Goal: Navigation & Orientation: Find specific page/section

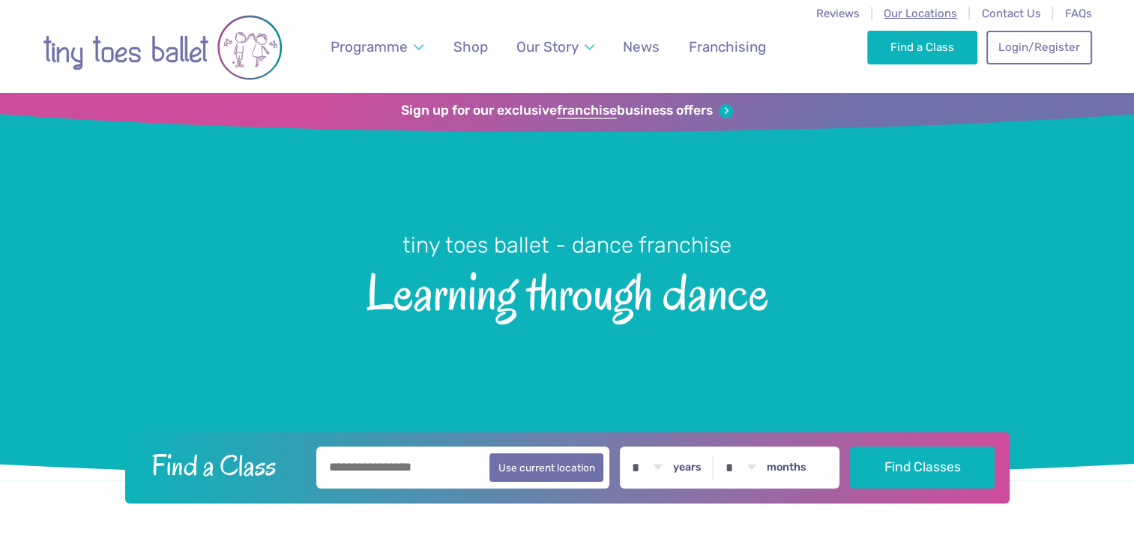
click at [928, 13] on span "Our Locations" at bounding box center [920, 13] width 73 height 13
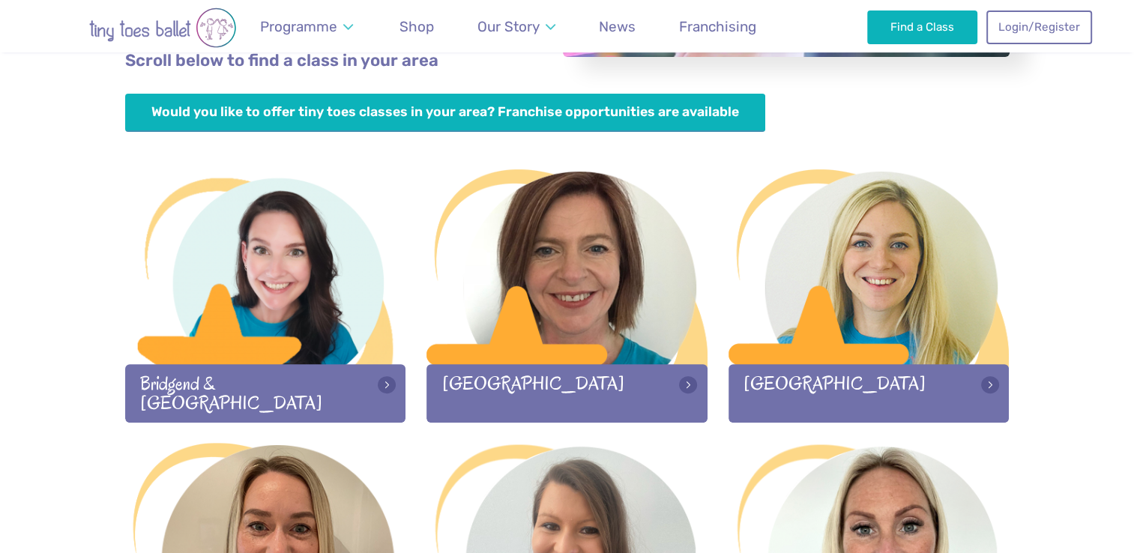
scroll to position [586, 0]
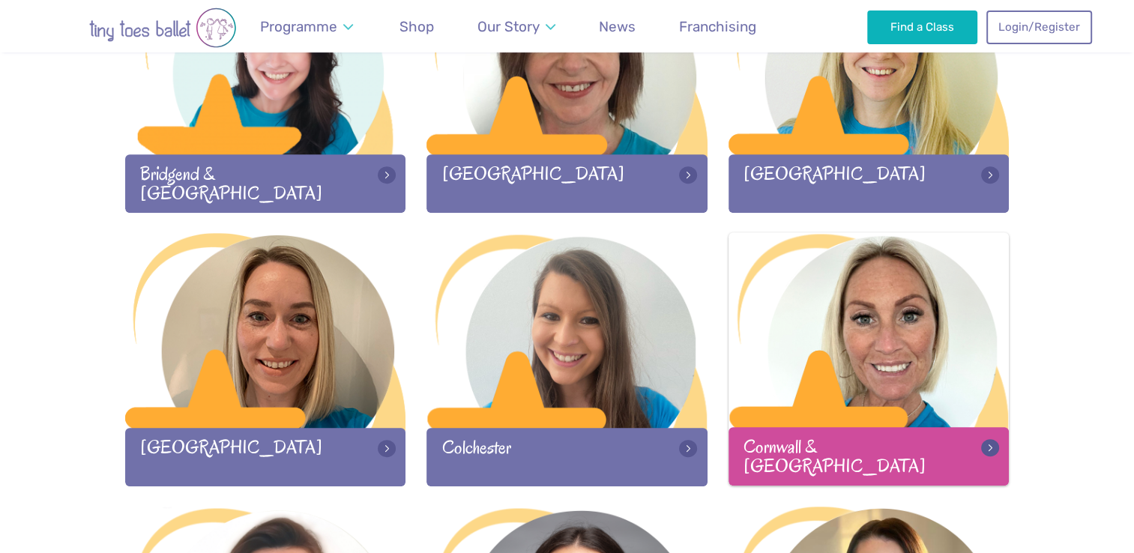
click at [922, 280] on div at bounding box center [869, 331] width 281 height 198
